Goal: Understand process/instructions

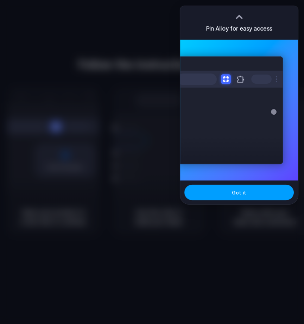
click at [263, 190] on button "Got it" at bounding box center [238, 191] width 109 height 15
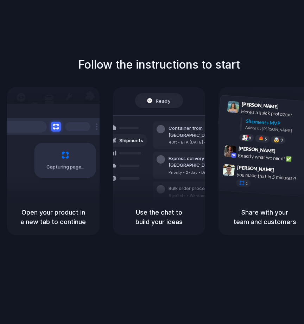
click at [269, 39] on div "Follow the instructions to start Capturing page Open your product in a new tab …" at bounding box center [159, 169] width 318 height 338
